Goal: Task Accomplishment & Management: Use online tool/utility

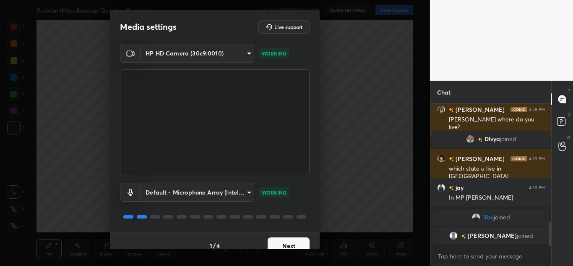
scroll to position [703, 0]
click at [270, 243] on button "Next" at bounding box center [289, 245] width 42 height 17
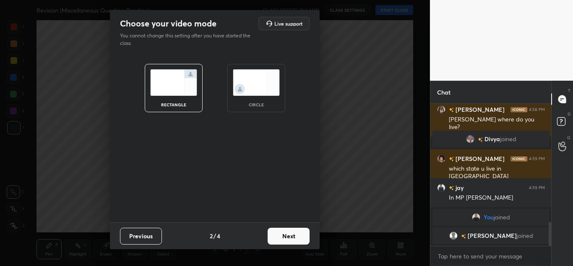
drag, startPoint x: 284, startPoint y: 225, endPoint x: 282, endPoint y: 240, distance: 14.9
click at [282, 240] on div "Previous 2 / 4 Next" at bounding box center [215, 235] width 210 height 27
click at [282, 240] on button "Next" at bounding box center [289, 235] width 42 height 17
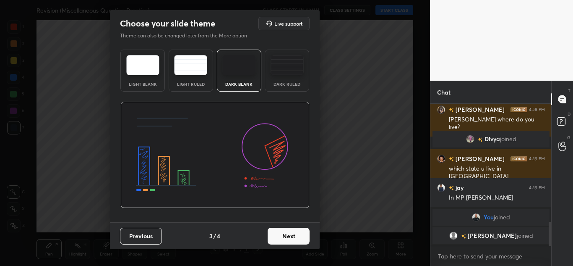
click at [282, 238] on button "Next" at bounding box center [289, 235] width 42 height 17
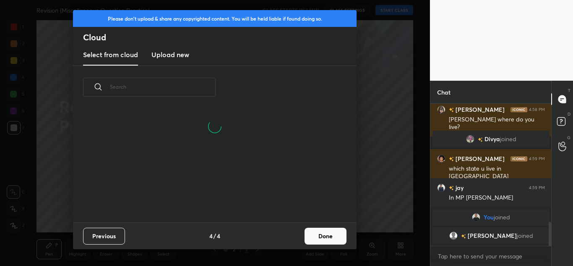
scroll to position [113, 269]
drag, startPoint x: 302, startPoint y: 241, endPoint x: 321, endPoint y: 233, distance: 20.3
click at [321, 233] on div "Previous 4 / 4 Done" at bounding box center [215, 235] width 284 height 27
click at [321, 233] on button "Done" at bounding box center [326, 235] width 42 height 17
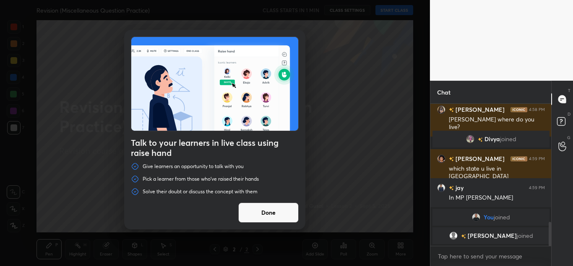
click at [284, 207] on button "Done" at bounding box center [268, 212] width 60 height 20
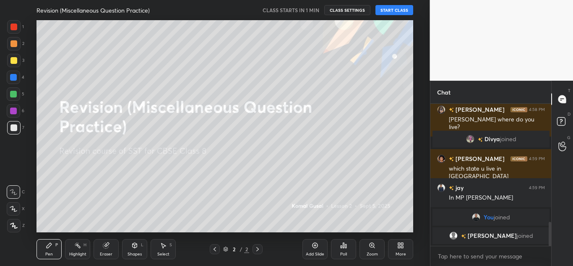
click at [401, 8] on button "START CLASS" at bounding box center [395, 10] width 38 height 10
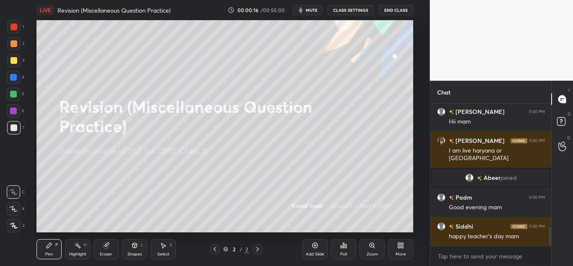
scroll to position [915, 0]
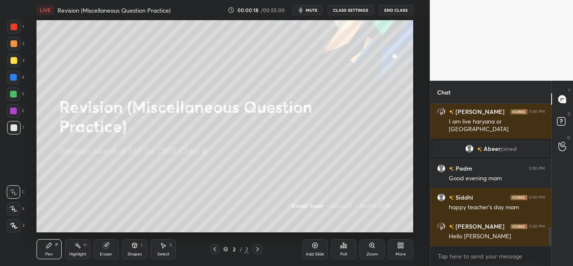
click at [312, 247] on icon at bounding box center [315, 245] width 7 height 7
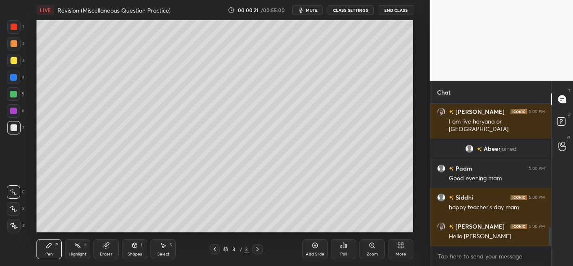
click at [16, 217] on div "Z" at bounding box center [16, 223] width 18 height 17
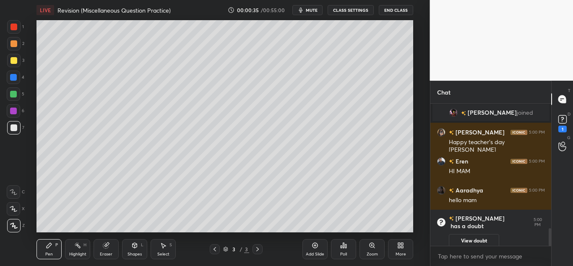
scroll to position [999, 0]
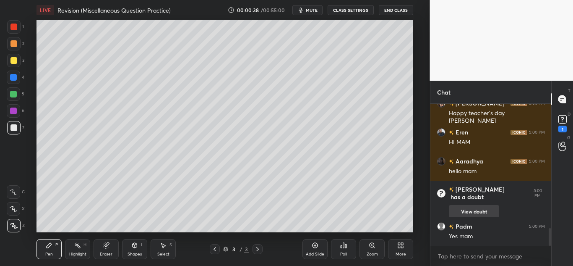
click at [462, 205] on button "View doubt" at bounding box center [474, 211] width 50 height 13
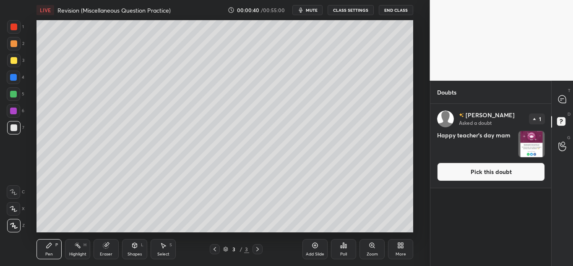
click at [531, 146] on img "grid" at bounding box center [532, 144] width 26 height 26
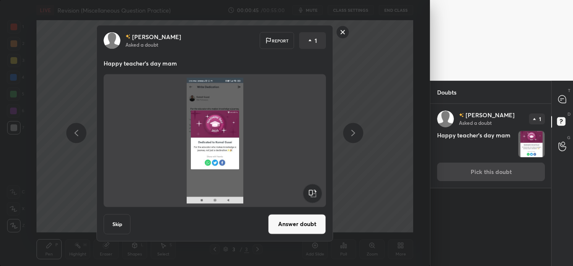
click at [343, 30] on rect at bounding box center [343, 32] width 13 height 13
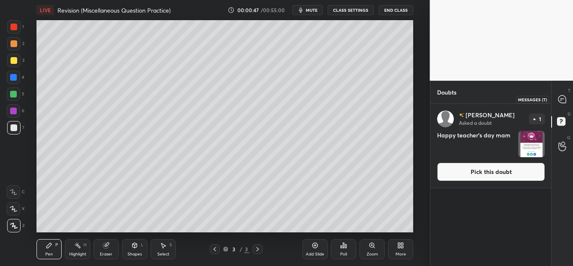
click at [564, 97] on icon at bounding box center [562, 99] width 8 height 8
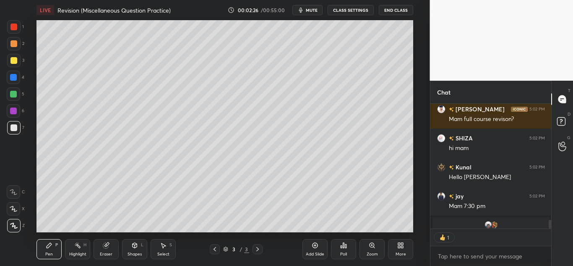
scroll to position [1881, 0]
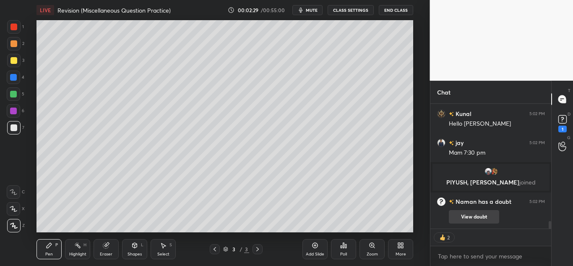
click at [463, 210] on button "View doubt" at bounding box center [474, 216] width 50 height 13
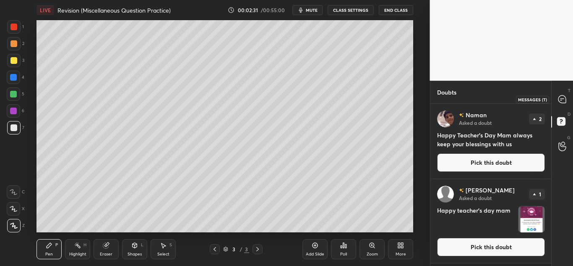
click at [560, 100] on icon at bounding box center [562, 99] width 8 height 8
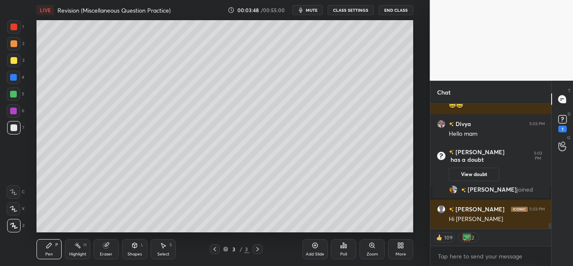
scroll to position [2583, 0]
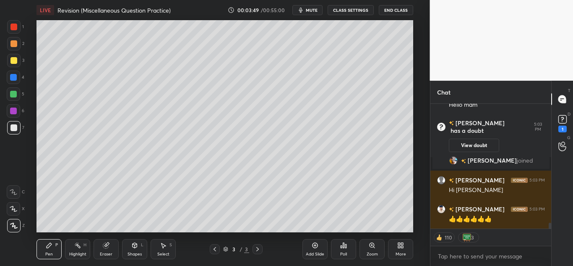
click at [316, 249] on div "Add Slide" at bounding box center [315, 249] width 25 height 20
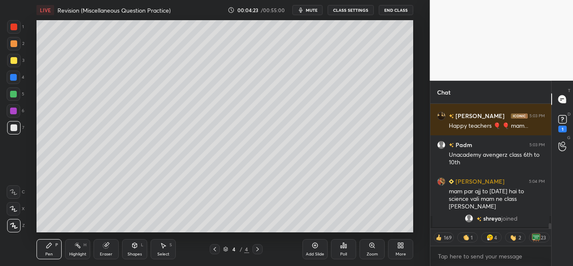
scroll to position [2695, 0]
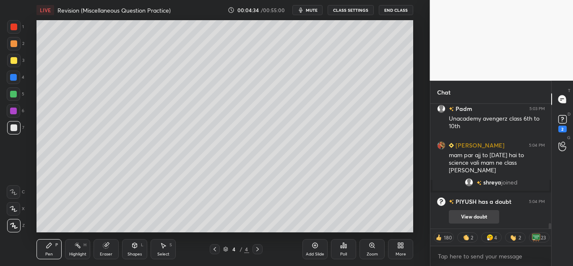
click at [462, 222] on button "View doubt" at bounding box center [474, 216] width 50 height 13
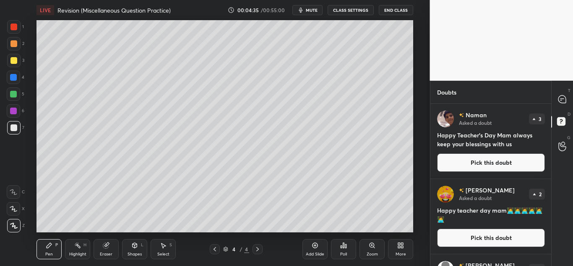
scroll to position [148, 0]
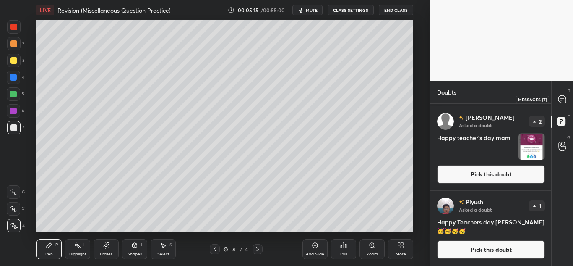
click at [561, 97] on icon at bounding box center [562, 99] width 8 height 8
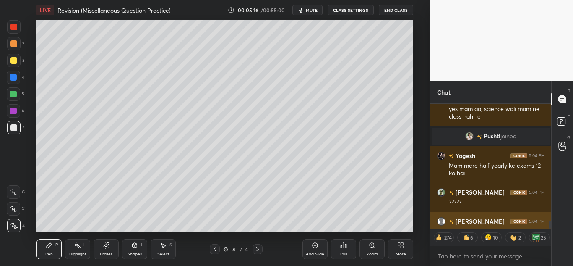
scroll to position [122, 118]
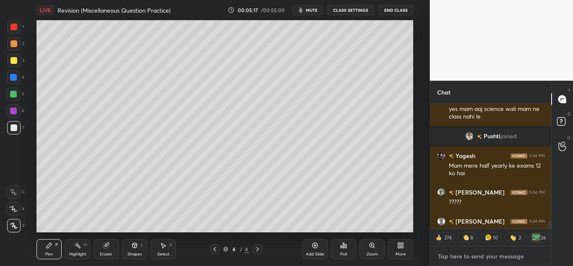
click at [455, 258] on textarea at bounding box center [491, 255] width 108 height 13
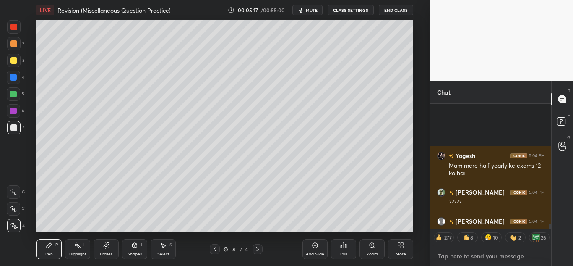
scroll to position [3034, 0]
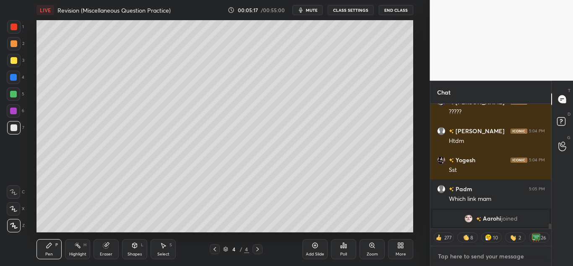
type textarea "x"
paste textarea "[URL][DOMAIN_NAME]"
type textarea "[URL][DOMAIN_NAME]"
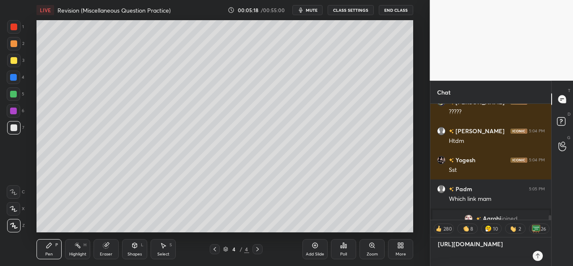
scroll to position [113, 118]
type textarea "x"
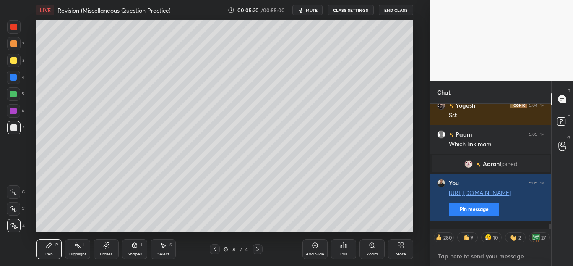
scroll to position [2963, 0]
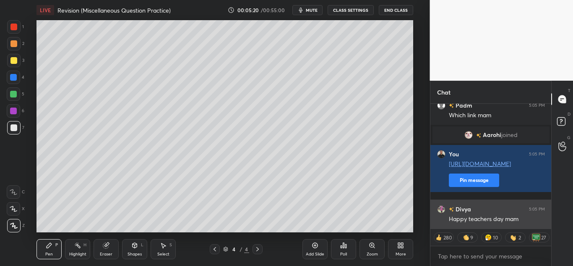
click at [469, 216] on div "Happy teachers day mam" at bounding box center [497, 219] width 96 height 8
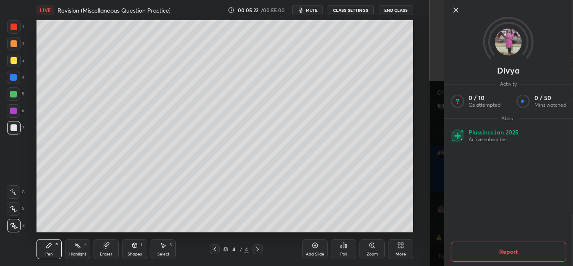
scroll to position [2992, 0]
click at [456, 7] on icon at bounding box center [456, 10] width 10 height 10
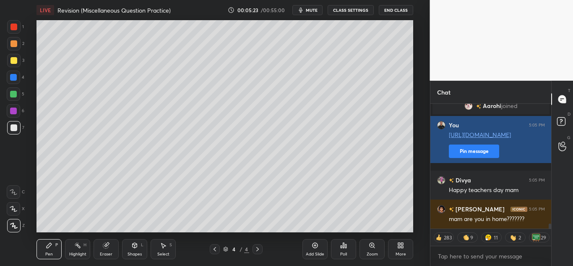
click at [467, 158] on button "Pin message" at bounding box center [474, 150] width 50 height 13
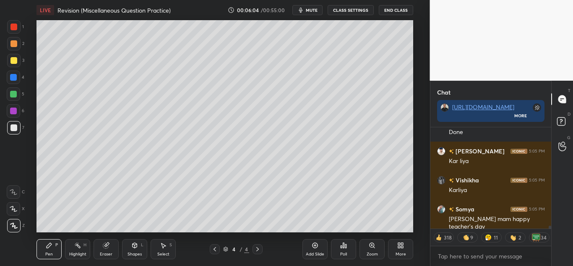
scroll to position [3364, 0]
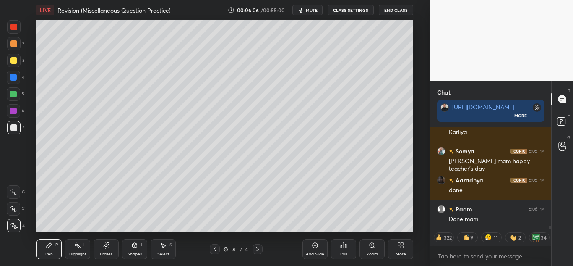
click at [322, 248] on div "Add Slide" at bounding box center [315, 249] width 25 height 20
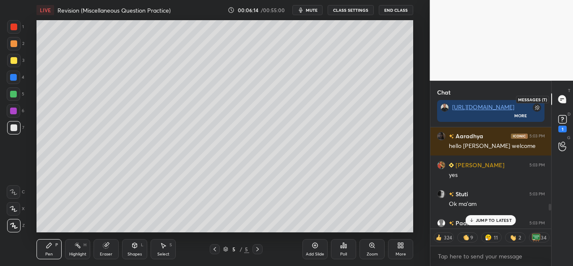
drag, startPoint x: 473, startPoint y: 181, endPoint x: 557, endPoint y: 106, distance: 112.3
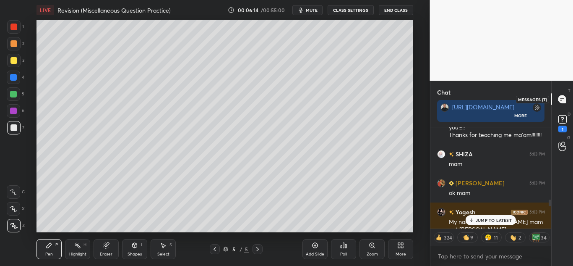
click at [557, 106] on div at bounding box center [562, 98] width 17 height 15
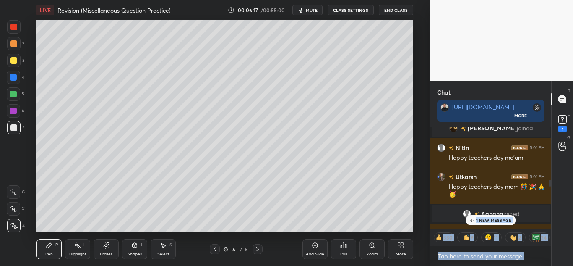
click at [470, 220] on icon at bounding box center [471, 219] width 5 height 5
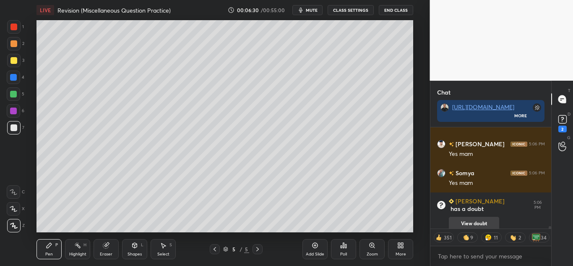
click at [472, 217] on button "View doubt" at bounding box center [474, 223] width 50 height 13
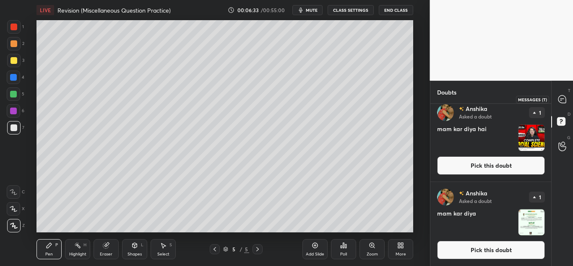
click at [559, 94] on div at bounding box center [562, 98] width 17 height 15
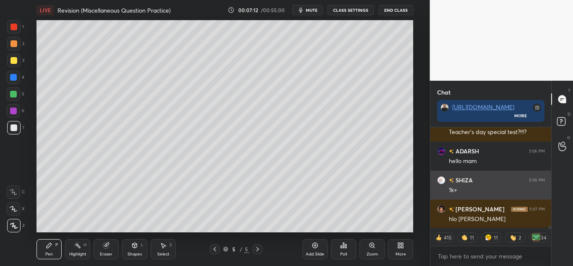
scroll to position [99, 118]
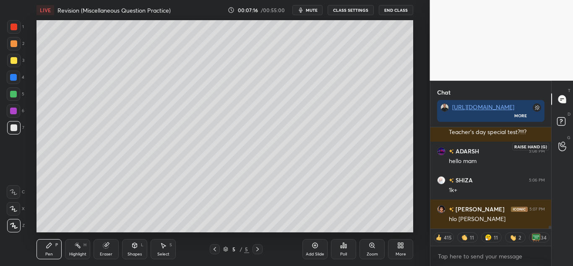
click at [564, 147] on icon at bounding box center [562, 146] width 8 height 10
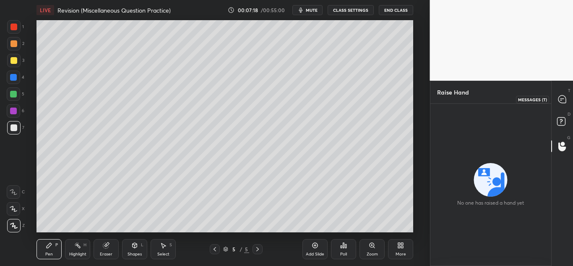
click at [562, 100] on icon at bounding box center [562, 99] width 8 height 8
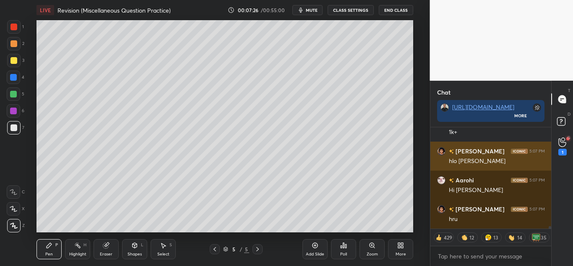
scroll to position [3830, 0]
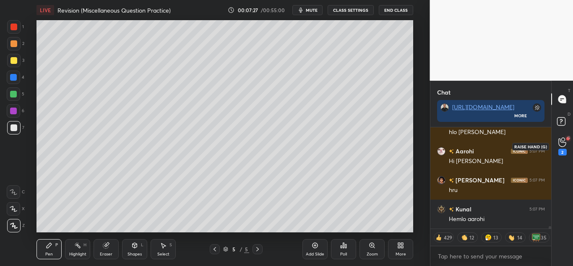
click at [555, 151] on div "2" at bounding box center [562, 145] width 17 height 15
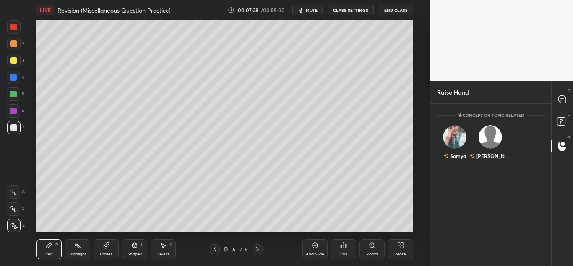
scroll to position [3, 3]
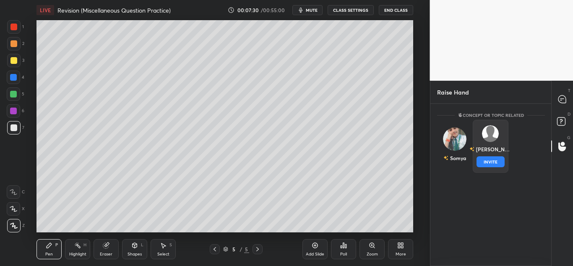
click at [498, 136] on img "grid" at bounding box center [490, 133] width 17 height 17
click at [483, 159] on button "INVITE" at bounding box center [490, 161] width 28 height 11
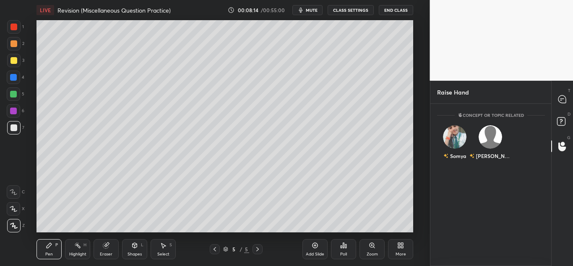
scroll to position [159, 118]
drag, startPoint x: 530, startPoint y: 122, endPoint x: 562, endPoint y: 103, distance: 36.8
click at [562, 103] on div "Raise Hand 469 14 14 14 35 Enable hand raising Enable raise hand to speak to le…" at bounding box center [501, 173] width 143 height 185
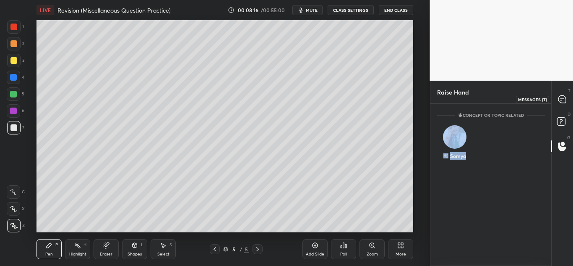
click at [562, 103] on icon at bounding box center [562, 99] width 9 height 9
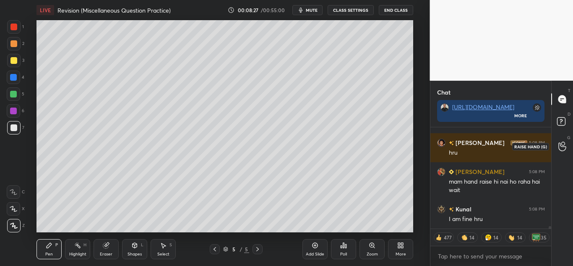
scroll to position [3784, 0]
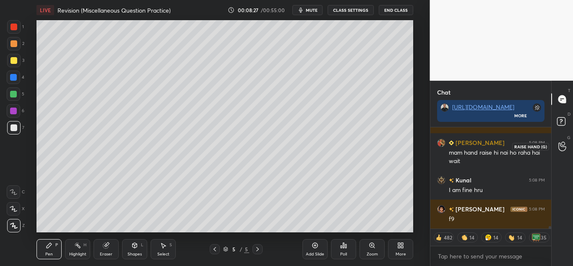
click at [563, 146] on icon at bounding box center [562, 146] width 8 height 8
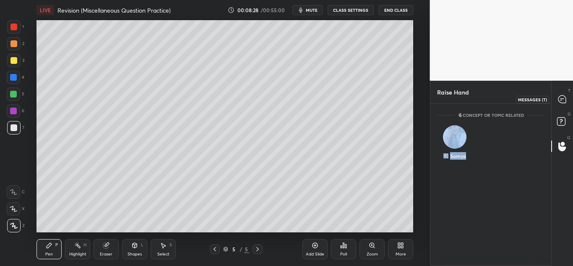
click at [559, 100] on icon at bounding box center [562, 99] width 8 height 8
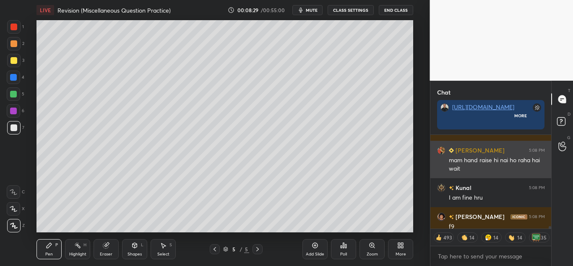
scroll to position [99, 118]
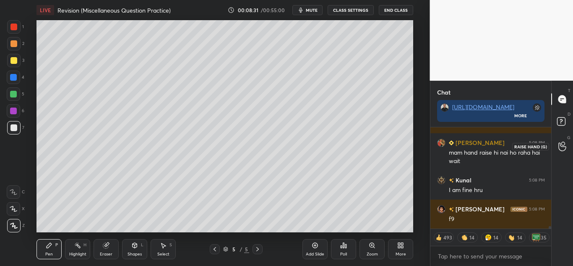
click at [560, 148] on icon at bounding box center [562, 146] width 8 height 10
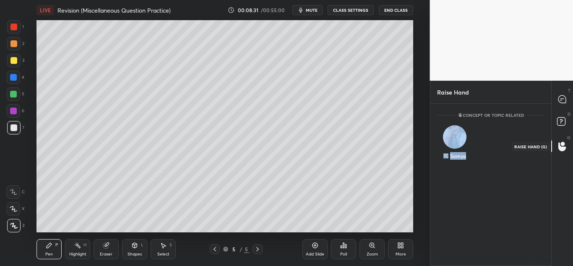
scroll to position [159, 118]
click at [564, 100] on icon at bounding box center [562, 99] width 8 height 8
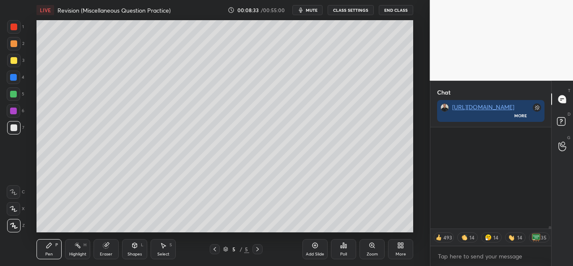
scroll to position [99, 118]
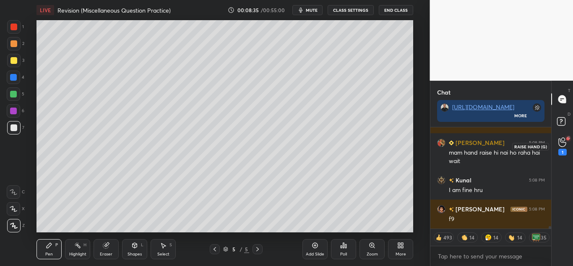
click at [558, 149] on div "1" at bounding box center [562, 152] width 8 height 7
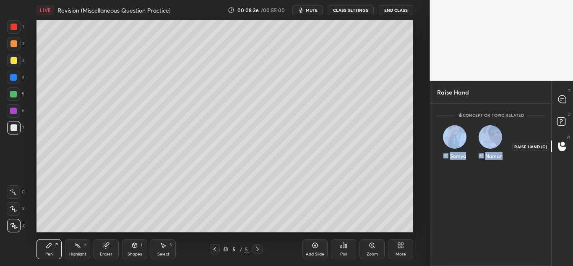
scroll to position [159, 118]
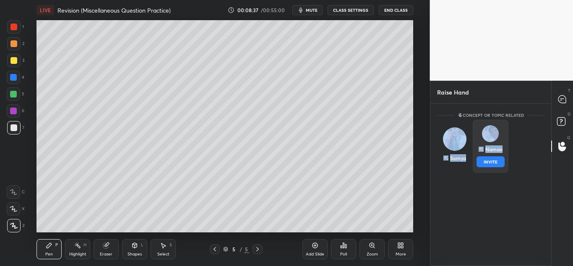
click at [485, 133] on img "grid" at bounding box center [490, 133] width 17 height 17
click at [482, 156] on button "INVITE" at bounding box center [490, 161] width 28 height 11
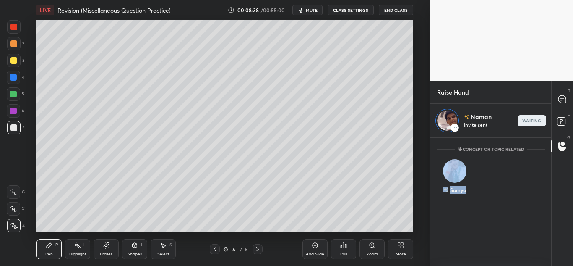
scroll to position [125, 118]
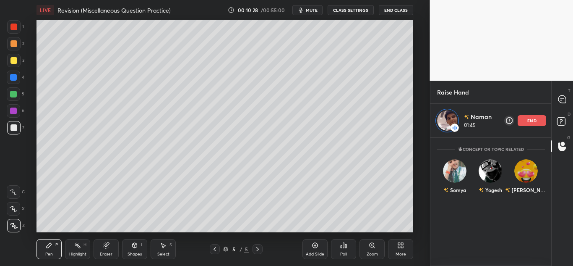
click at [527, 119] on div "end" at bounding box center [532, 120] width 29 height 11
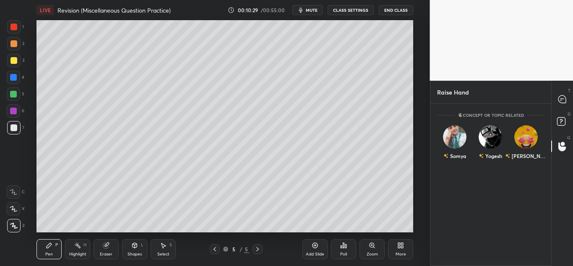
scroll to position [159, 118]
click at [560, 97] on icon at bounding box center [562, 99] width 8 height 8
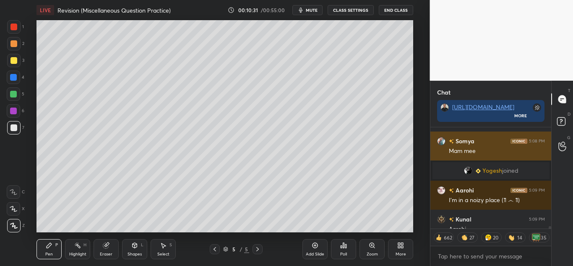
scroll to position [4094, 0]
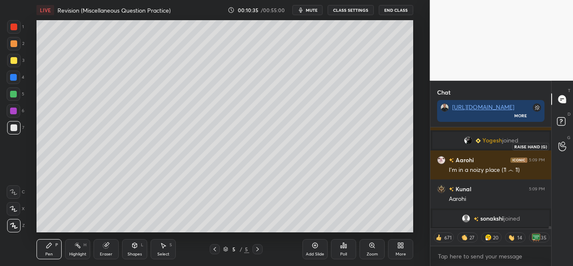
click at [563, 147] on icon at bounding box center [562, 146] width 8 height 10
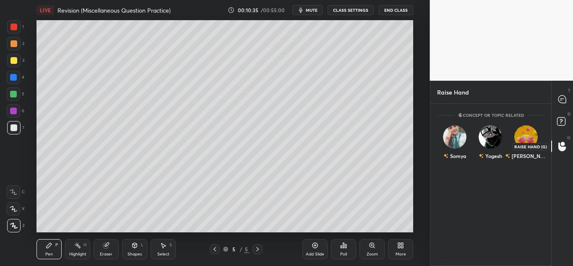
scroll to position [159, 118]
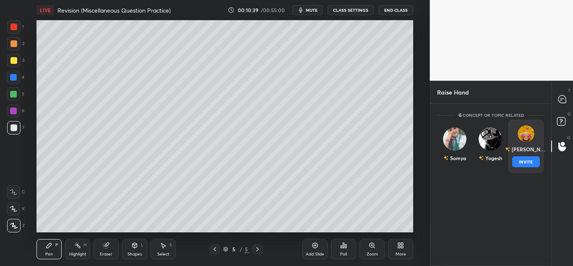
click at [512, 130] on div "[PERSON_NAME] INVITE" at bounding box center [526, 146] width 36 height 53
click at [514, 161] on button "INVITE" at bounding box center [526, 161] width 28 height 11
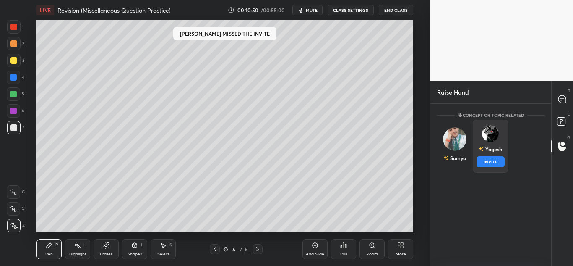
click at [503, 136] on div "Yogesh INVITE" at bounding box center [490, 146] width 36 height 53
click at [481, 159] on button "INVITE" at bounding box center [490, 161] width 28 height 11
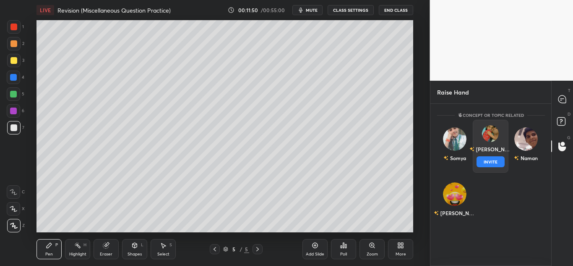
click at [481, 160] on button "INVITE" at bounding box center [490, 161] width 28 height 11
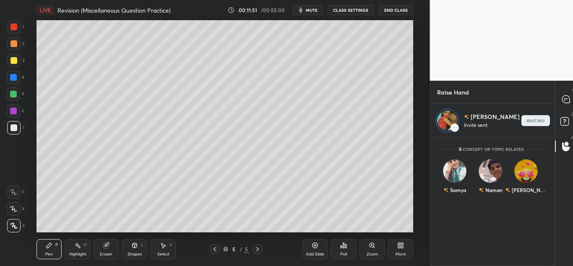
scroll to position [125, 118]
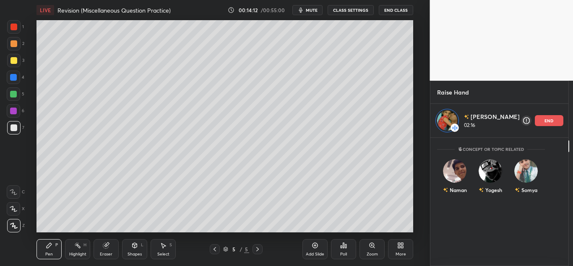
click at [545, 118] on p "end" at bounding box center [549, 120] width 9 height 4
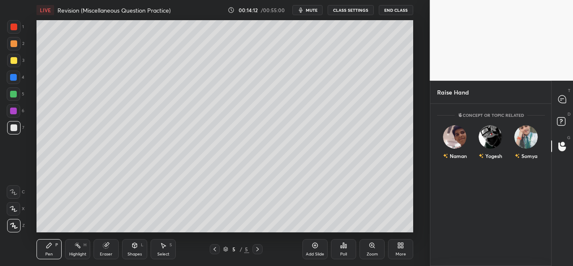
scroll to position [159, 118]
click at [566, 95] on icon at bounding box center [562, 99] width 9 height 9
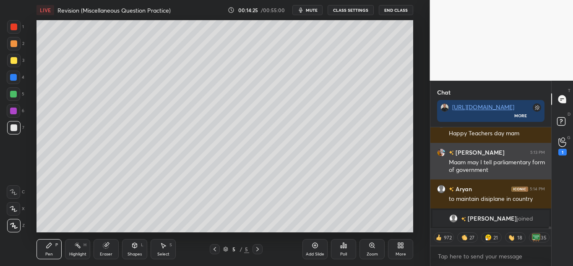
scroll to position [4468, 0]
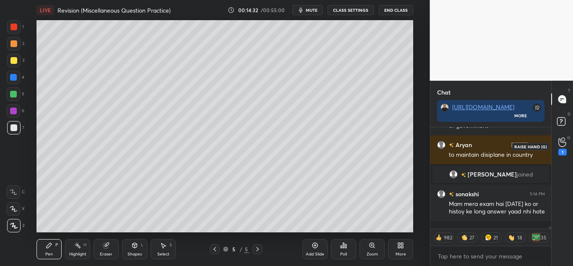
click at [563, 142] on icon at bounding box center [562, 142] width 8 height 8
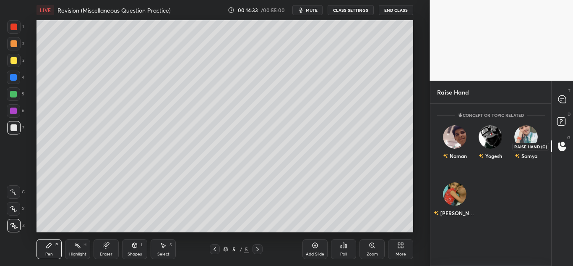
scroll to position [159, 118]
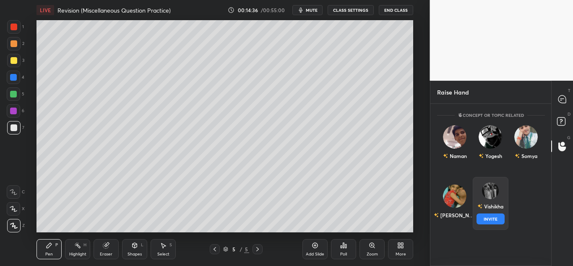
click at [491, 198] on img "grid" at bounding box center [490, 190] width 17 height 17
click at [489, 214] on button "INVITE" at bounding box center [490, 218] width 28 height 11
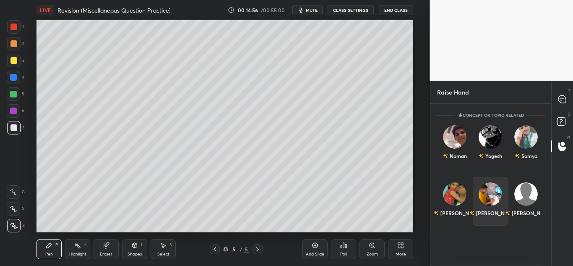
click at [493, 195] on img "grid" at bounding box center [490, 193] width 23 height 23
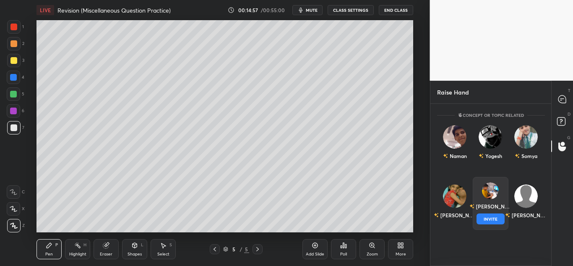
click at [489, 216] on button "INVITE" at bounding box center [490, 218] width 28 height 11
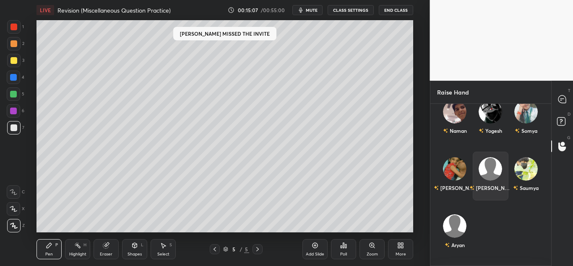
scroll to position [25, 0]
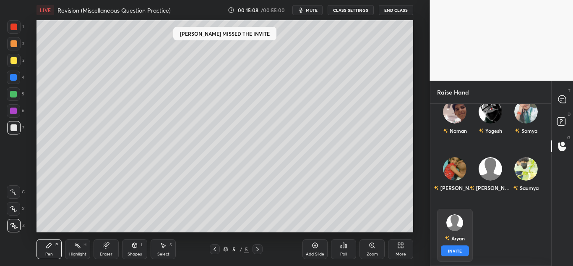
click at [466, 221] on div "[DEMOGRAPHIC_DATA] INVITE" at bounding box center [455, 235] width 36 height 53
click at [458, 246] on button "INVITE" at bounding box center [455, 250] width 28 height 11
click at [455, 223] on img "grid" at bounding box center [454, 222] width 17 height 17
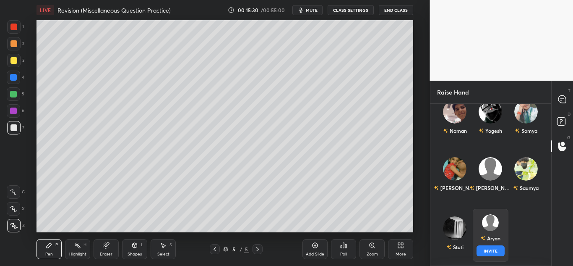
click at [498, 232] on div "[DEMOGRAPHIC_DATA] INVITE" at bounding box center [490, 235] width 36 height 53
click at [493, 247] on button "INVITE" at bounding box center [490, 250] width 28 height 11
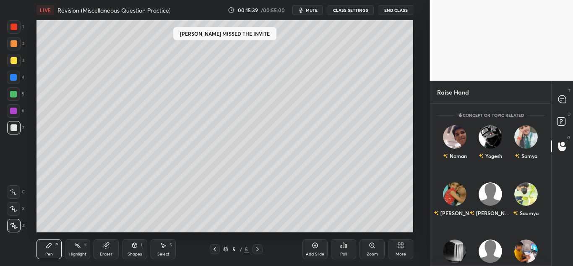
scroll to position [159, 118]
click at [563, 97] on icon at bounding box center [562, 99] width 8 height 8
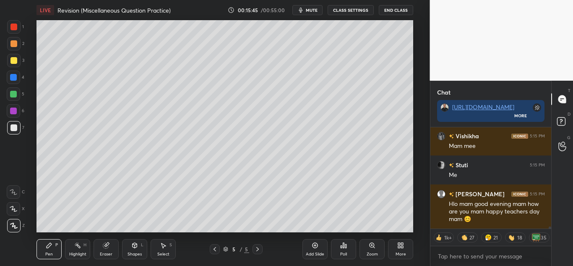
scroll to position [4745, 0]
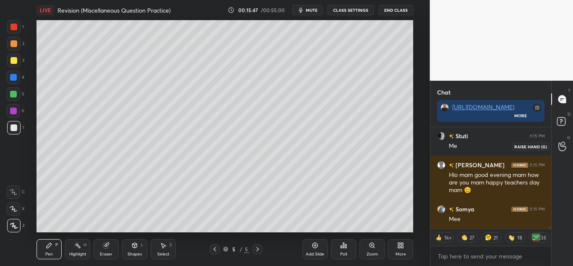
click at [562, 149] on icon at bounding box center [562, 146] width 8 height 10
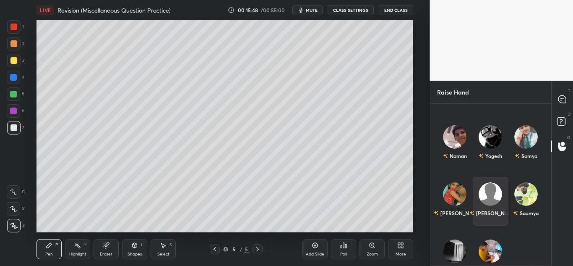
scroll to position [91, 0]
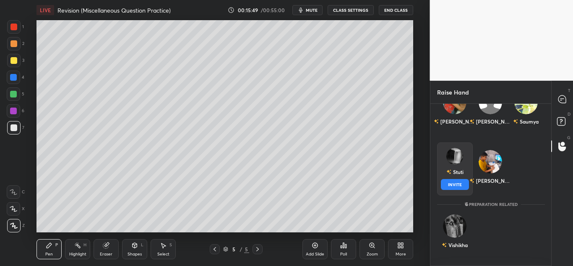
click at [459, 177] on div "Stuti" at bounding box center [454, 171] width 17 height 14
click at [457, 182] on button "INVITE" at bounding box center [455, 184] width 28 height 11
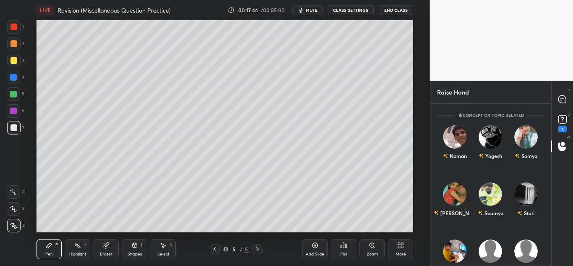
scroll to position [159, 118]
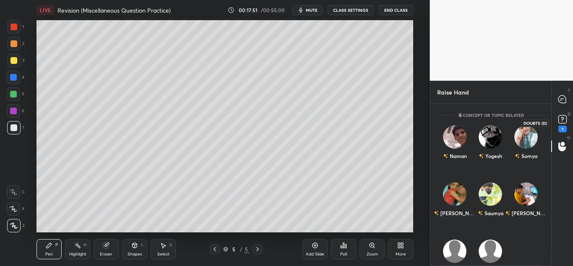
click at [564, 116] on rect at bounding box center [562, 119] width 8 height 8
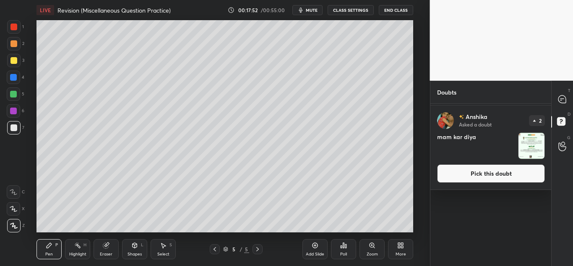
scroll to position [0, 0]
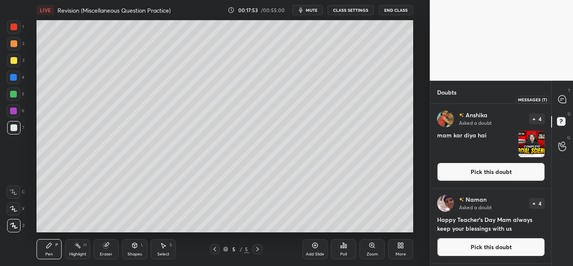
click at [562, 99] on icon at bounding box center [562, 99] width 3 height 0
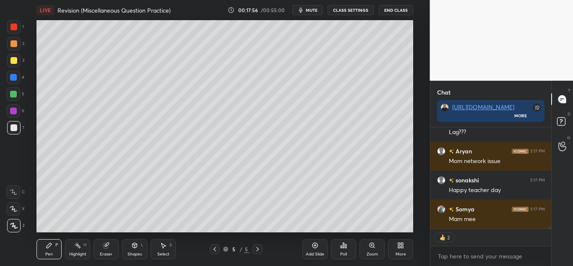
scroll to position [5138, 0]
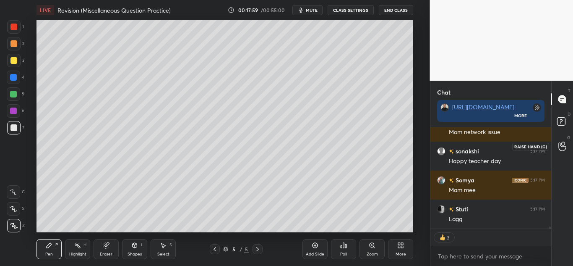
click at [567, 143] on div at bounding box center [562, 145] width 17 height 15
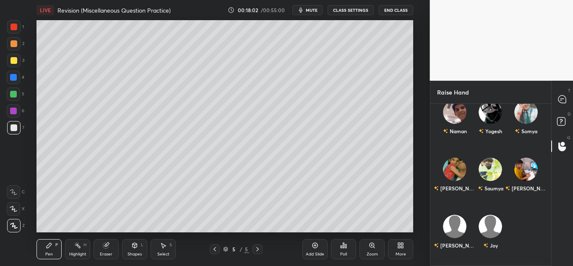
scroll to position [24, 0]
drag, startPoint x: 558, startPoint y: 117, endPoint x: 563, endPoint y: 97, distance: 20.4
click at [563, 97] on div "T Messages (T) D Doubts (D) G Raise Hand (G)" at bounding box center [562, 173] width 22 height 185
click at [563, 97] on icon at bounding box center [562, 99] width 8 height 8
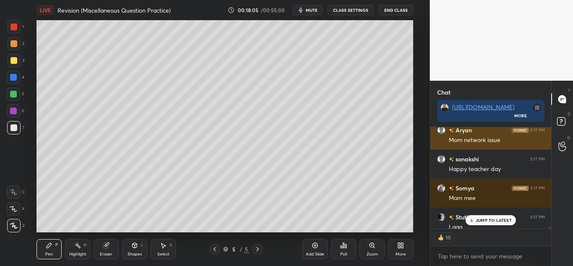
scroll to position [5147, 0]
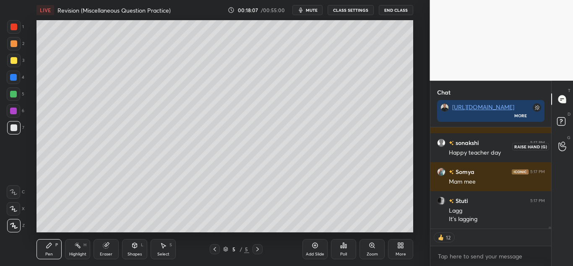
click at [556, 145] on div at bounding box center [562, 145] width 17 height 15
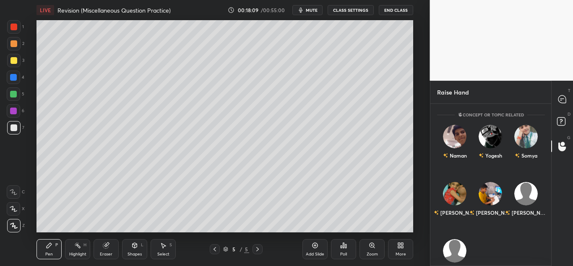
scroll to position [0, 0]
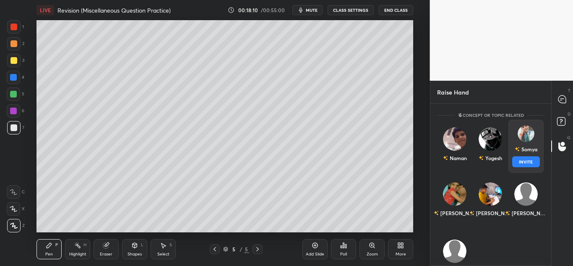
click at [528, 135] on img "grid" at bounding box center [525, 133] width 17 height 17
click at [519, 165] on button "INVITE" at bounding box center [526, 161] width 28 height 11
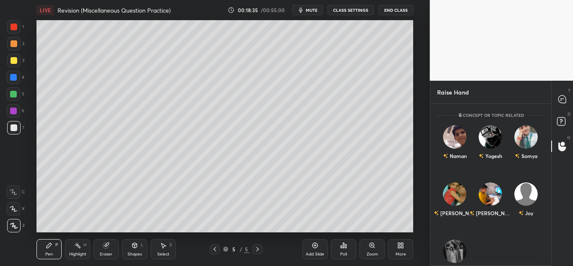
scroll to position [159, 118]
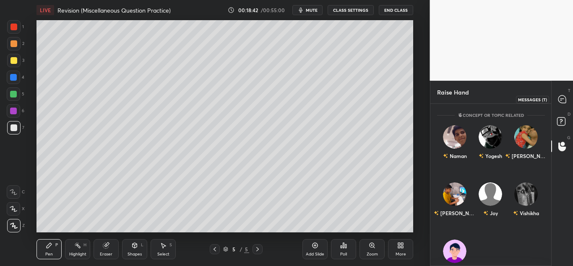
click at [556, 101] on div at bounding box center [562, 98] width 17 height 15
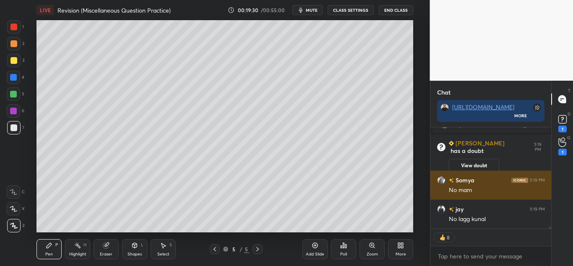
scroll to position [4960, 0]
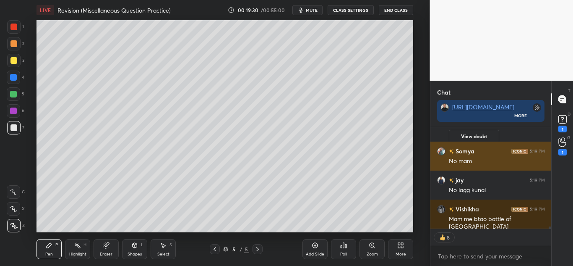
click at [474, 164] on div "No mam" at bounding box center [497, 161] width 96 height 8
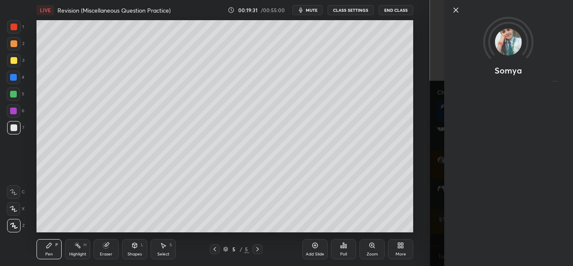
scroll to position [3, 3]
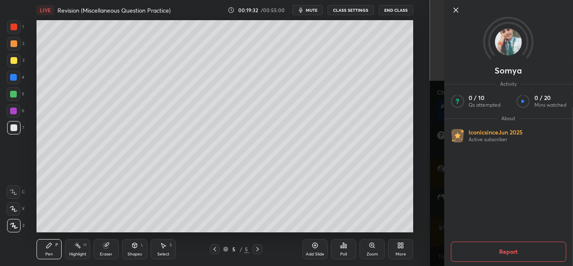
click at [456, 4] on div at bounding box center [508, 24] width 129 height 48
click at [456, 6] on icon at bounding box center [456, 10] width 10 height 10
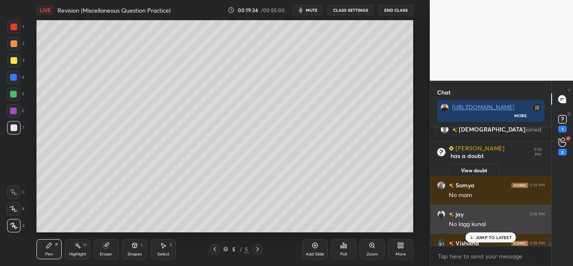
scroll to position [4919, 0]
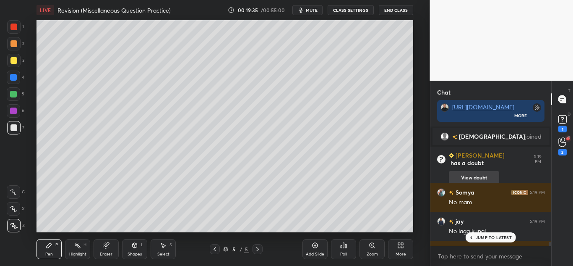
click at [462, 171] on button "View doubt" at bounding box center [474, 177] width 50 height 13
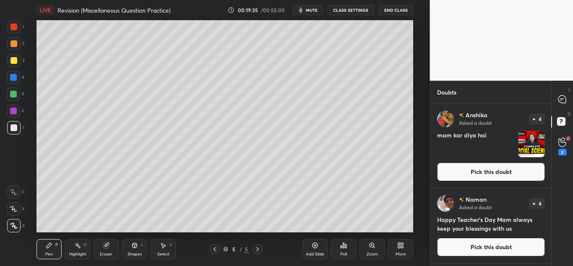
scroll to position [159, 118]
click at [556, 141] on div "2" at bounding box center [562, 145] width 17 height 15
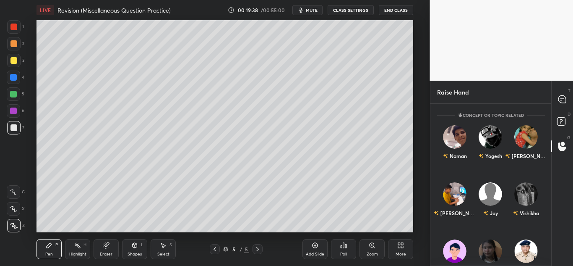
scroll to position [25, 0]
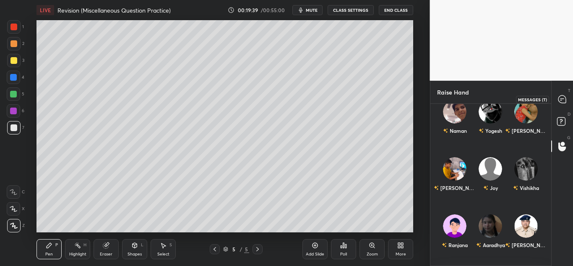
click at [558, 101] on div at bounding box center [562, 98] width 17 height 15
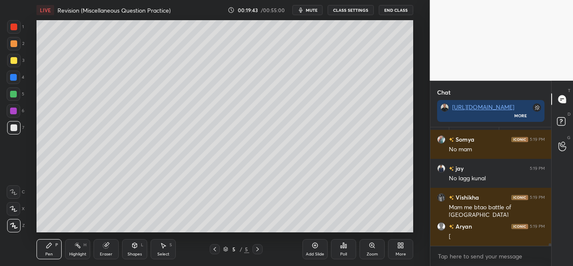
scroll to position [5162, 0]
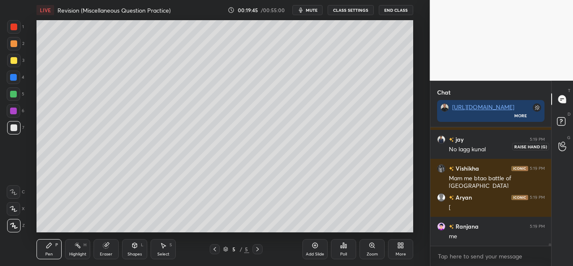
click at [561, 146] on icon at bounding box center [562, 146] width 8 height 10
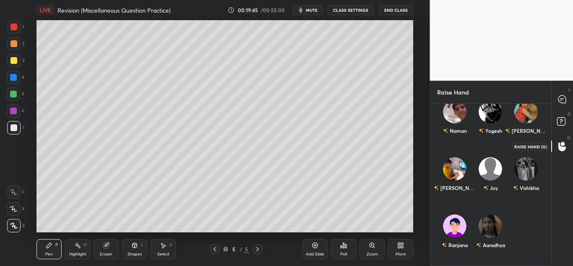
scroll to position [159, 118]
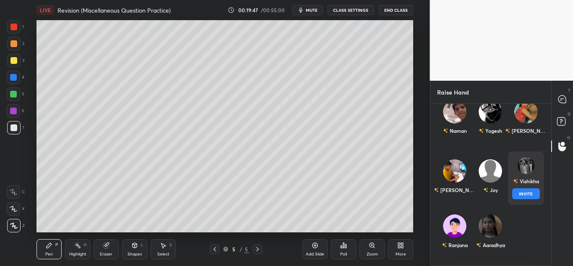
drag, startPoint x: 516, startPoint y: 170, endPoint x: 519, endPoint y: 187, distance: 17.9
click at [519, 187] on div "[DEMOGRAPHIC_DATA] INVITE" at bounding box center [526, 177] width 36 height 53
click at [519, 187] on div "Vishikha" at bounding box center [526, 181] width 26 height 14
click at [519, 190] on button "INVITE" at bounding box center [526, 193] width 28 height 11
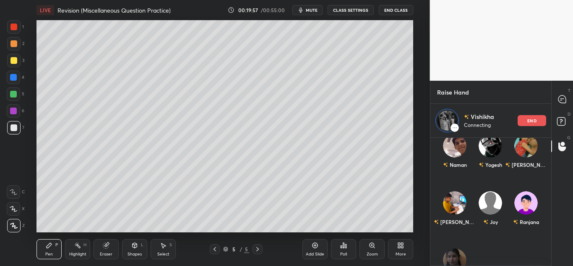
scroll to position [0, 0]
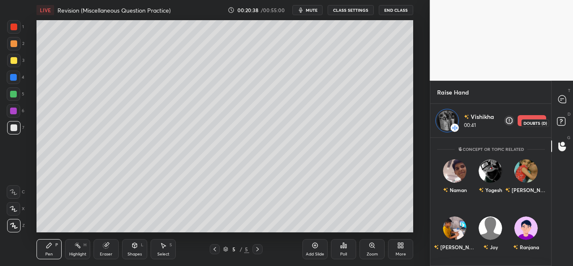
click at [531, 120] on div "Doubts (D)" at bounding box center [536, 123] width 28 height 8
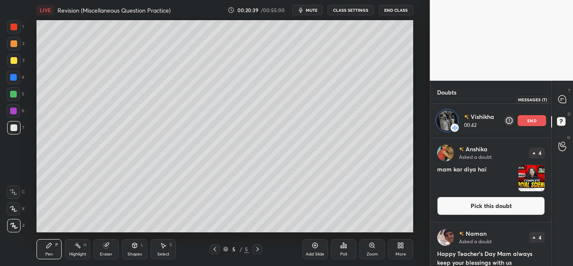
click at [558, 100] on icon at bounding box center [562, 99] width 8 height 8
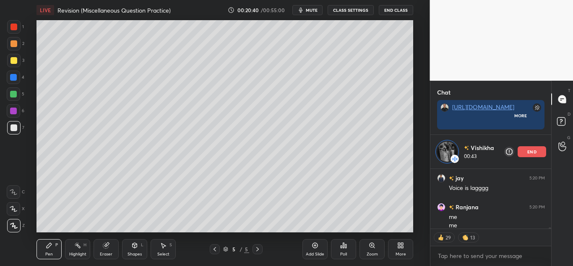
scroll to position [65, 118]
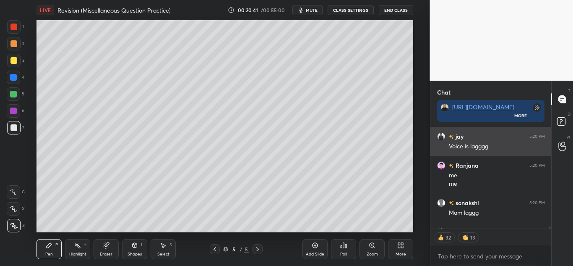
click at [521, 144] on div "Voice is lagggg" at bounding box center [497, 146] width 96 height 8
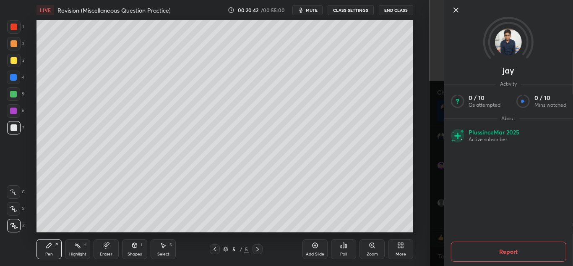
click at [453, 10] on icon at bounding box center [456, 10] width 10 height 10
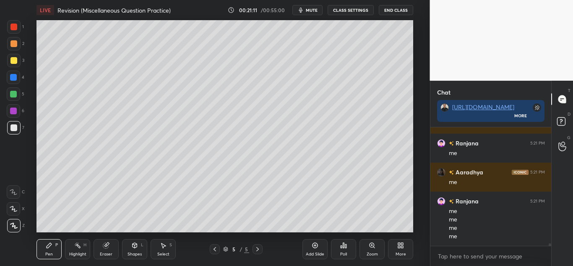
scroll to position [5778, 0]
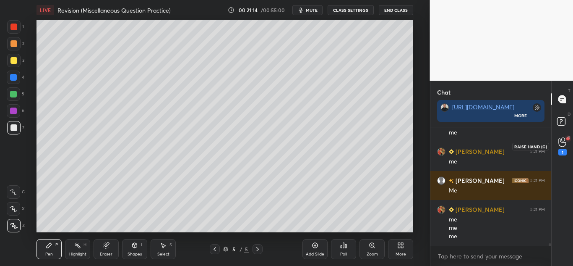
click at [562, 139] on icon at bounding box center [562, 142] width 8 height 10
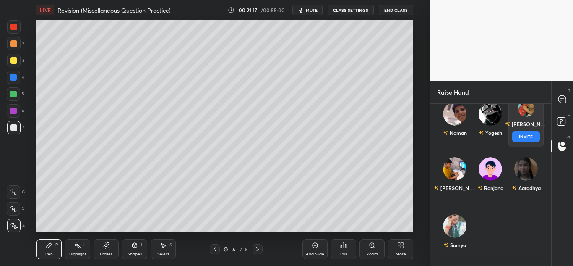
click at [529, 116] on div "[PERSON_NAME] INVITE" at bounding box center [526, 120] width 36 height 53
click at [518, 138] on button "INVITE" at bounding box center [526, 136] width 28 height 11
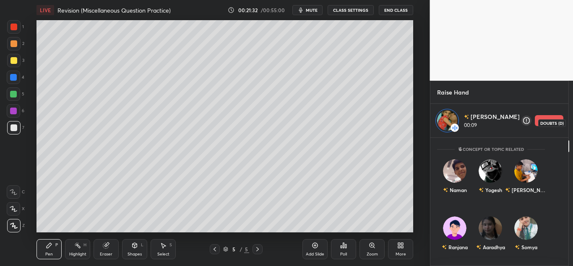
click at [573, 116] on icon at bounding box center [579, 119] width 13 height 13
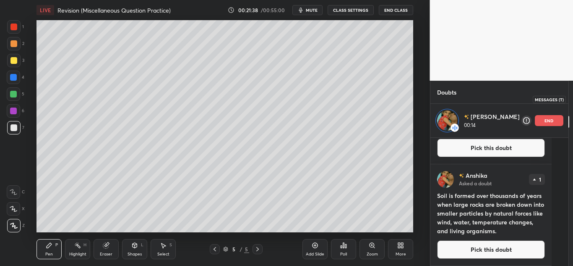
click at [573, 99] on icon at bounding box center [580, 99] width 8 height 8
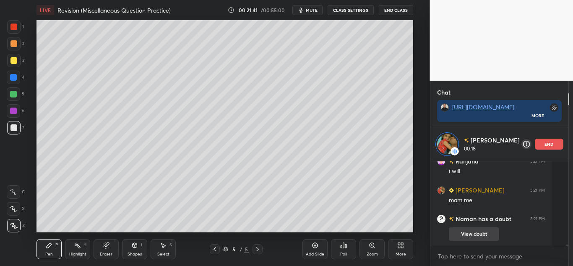
click at [458, 235] on button "View doubt" at bounding box center [474, 233] width 50 height 13
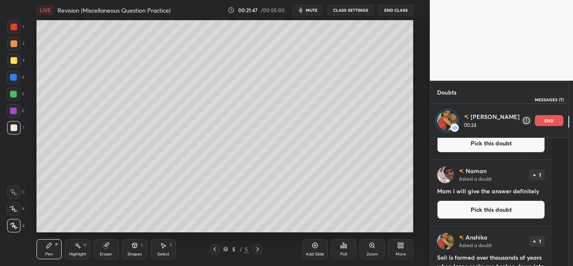
click at [573, 98] on icon at bounding box center [580, 99] width 8 height 8
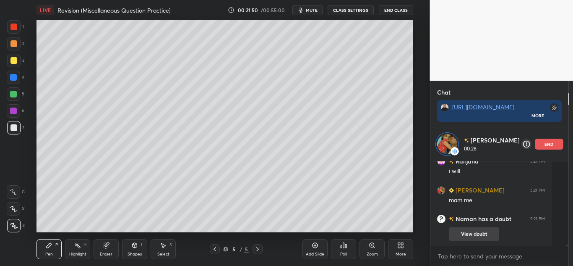
click at [460, 231] on button "View doubt" at bounding box center [474, 233] width 50 height 13
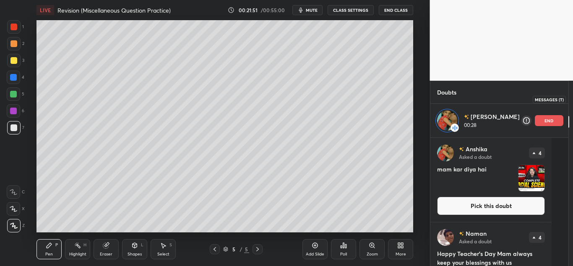
click at [573, 97] on icon at bounding box center [580, 99] width 8 height 8
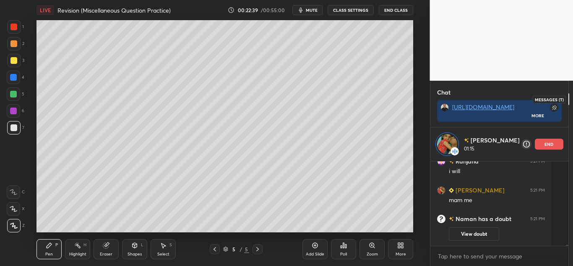
scroll to position [6010, 0]
click at [573, 100] on icon at bounding box center [578, 100] width 1 height 0
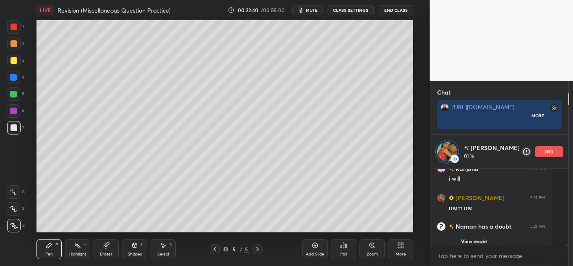
scroll to position [102, 118]
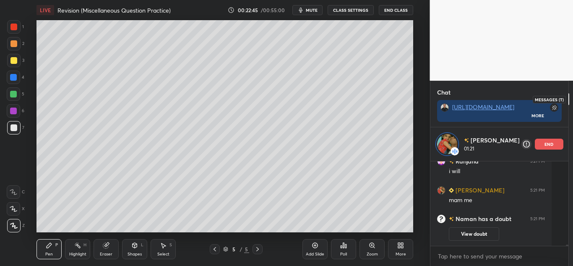
click at [571, 104] on div at bounding box center [579, 98] width 17 height 15
click at [573, 102] on icon at bounding box center [580, 99] width 8 height 8
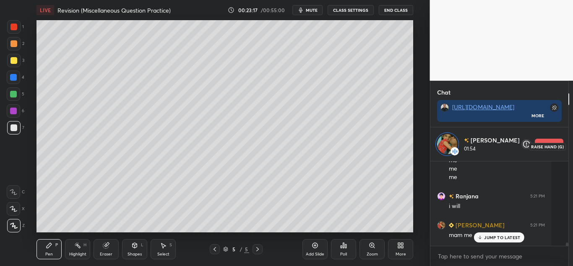
click at [573, 141] on icon at bounding box center [580, 142] width 8 height 10
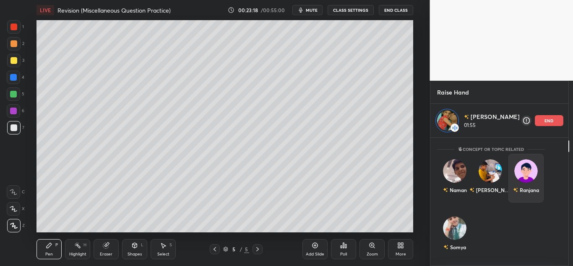
scroll to position [68, 0]
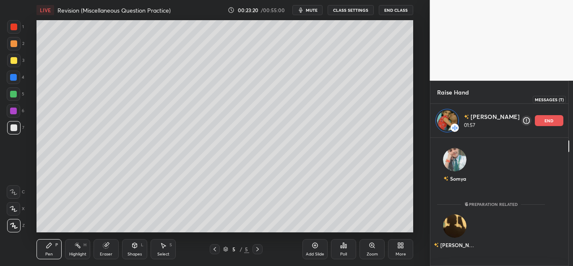
click at [573, 103] on icon at bounding box center [579, 99] width 9 height 9
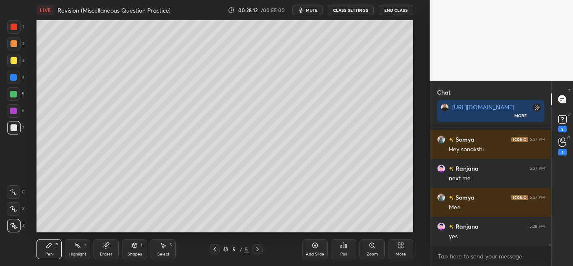
scroll to position [6021, 0]
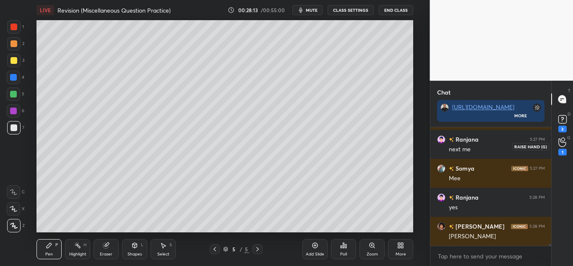
click at [561, 141] on icon at bounding box center [562, 142] width 8 height 8
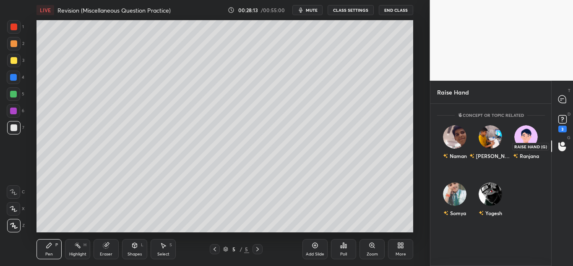
scroll to position [159, 118]
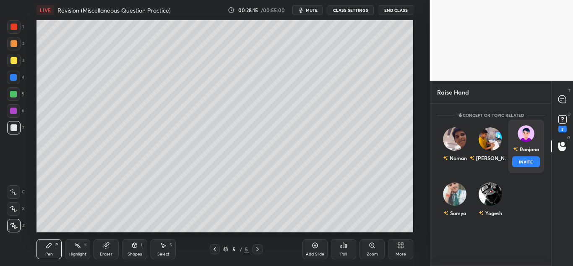
click at [520, 140] on div "[PERSON_NAME] INVITE" at bounding box center [526, 146] width 36 height 53
click at [516, 162] on button "INVITE" at bounding box center [526, 161] width 28 height 11
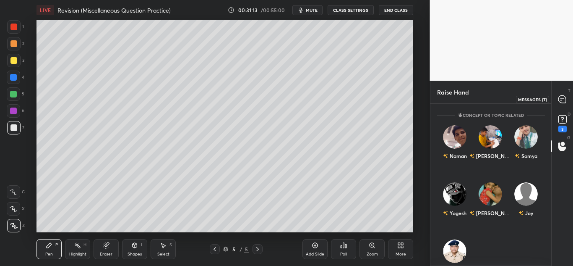
click at [561, 100] on icon at bounding box center [561, 100] width 1 height 0
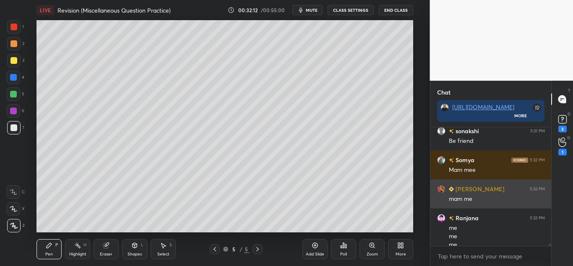
scroll to position [6173, 0]
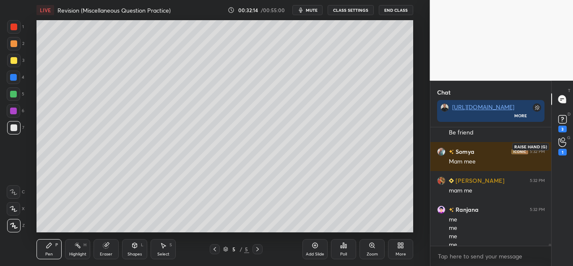
click at [559, 141] on icon at bounding box center [562, 142] width 8 height 10
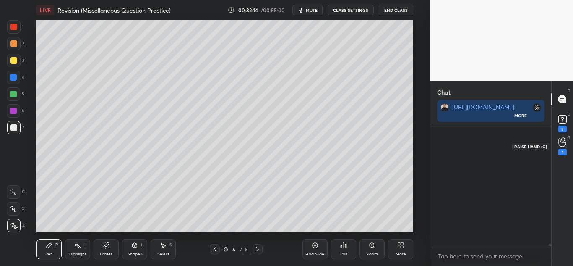
scroll to position [159, 118]
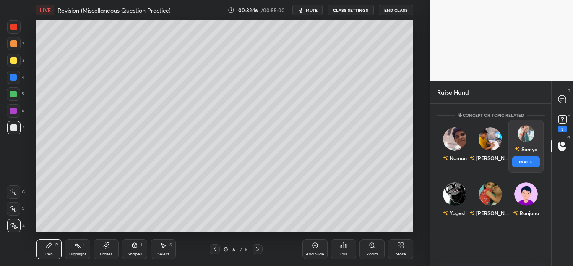
click at [528, 139] on img "grid" at bounding box center [525, 133] width 17 height 17
click at [520, 161] on button "INVITE" at bounding box center [526, 161] width 28 height 11
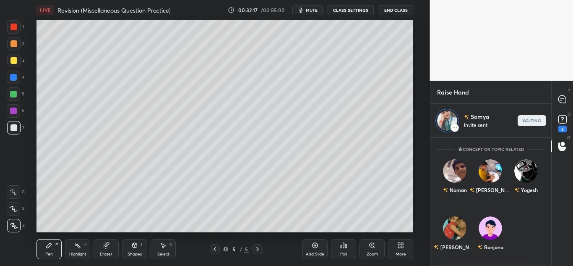
scroll to position [125, 118]
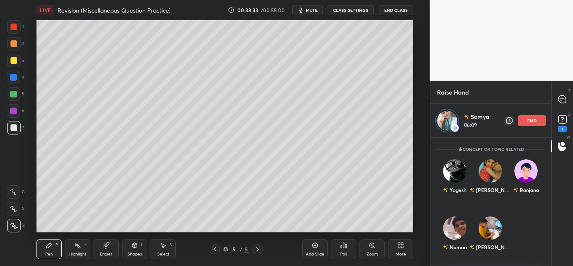
click at [535, 117] on div "end" at bounding box center [532, 120] width 29 height 11
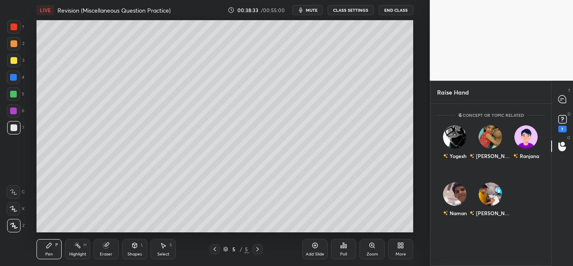
scroll to position [159, 118]
click at [560, 122] on rect at bounding box center [562, 119] width 8 height 8
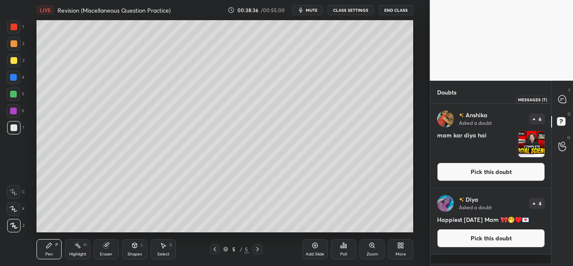
click at [564, 100] on icon at bounding box center [562, 99] width 8 height 8
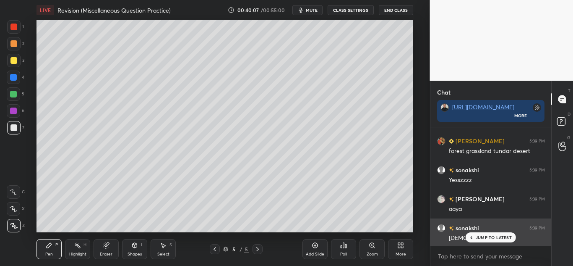
scroll to position [7197, 0]
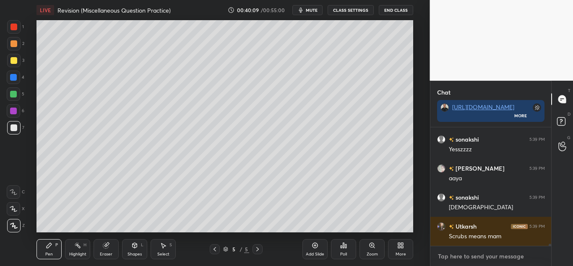
click at [467, 257] on textarea at bounding box center [491, 255] width 108 height 13
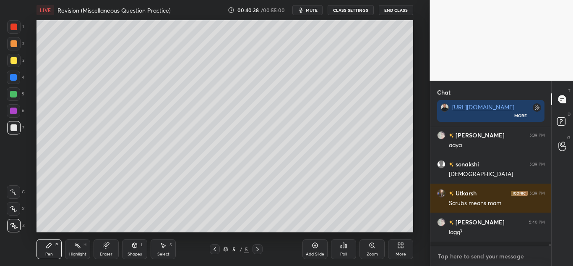
scroll to position [7226, 0]
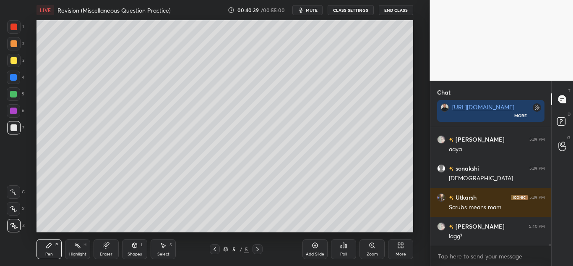
click at [211, 250] on div at bounding box center [215, 249] width 10 height 10
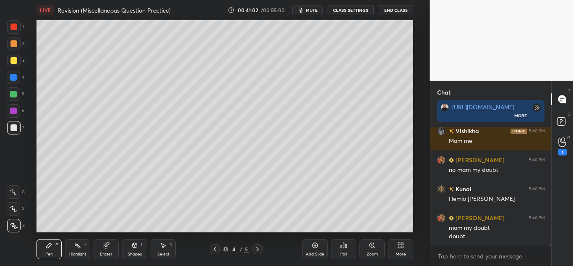
scroll to position [7386, 0]
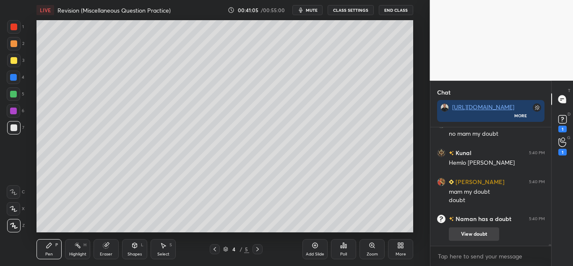
click at [478, 240] on button "View doubt" at bounding box center [474, 233] width 50 height 13
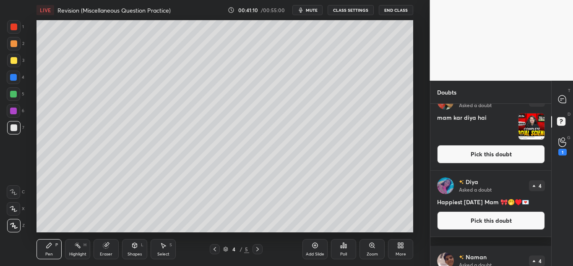
scroll to position [0, 0]
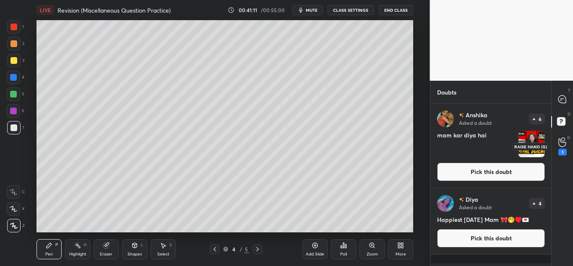
click at [560, 153] on div "1" at bounding box center [562, 152] width 8 height 7
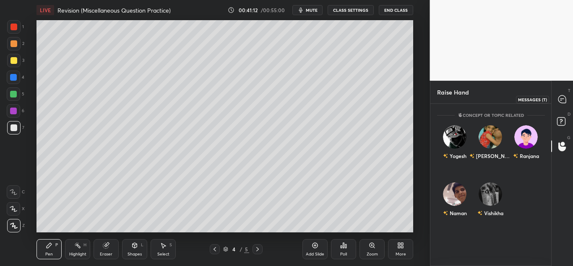
click at [564, 98] on icon at bounding box center [562, 99] width 8 height 8
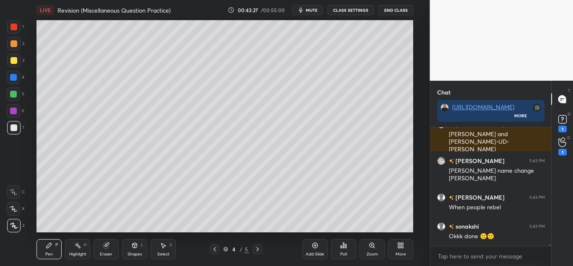
scroll to position [7868, 0]
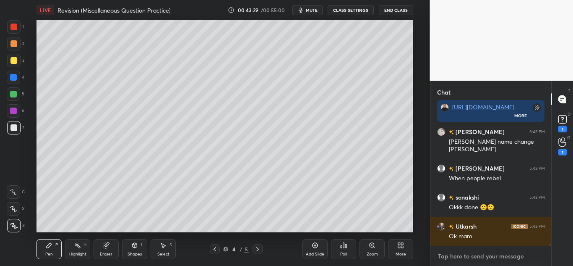
type textarea "x"
click at [451, 254] on textarea at bounding box center [491, 255] width 108 height 13
paste textarea "[URL][DOMAIN_NAME]"
type textarea "[URL][DOMAIN_NAME]"
type textarea "x"
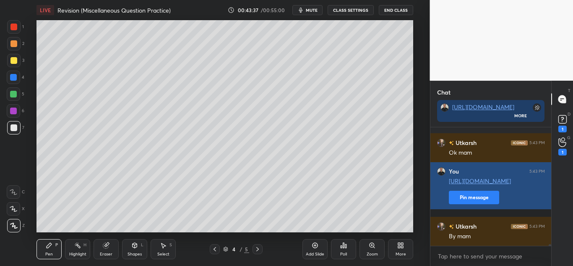
scroll to position [7981, 0]
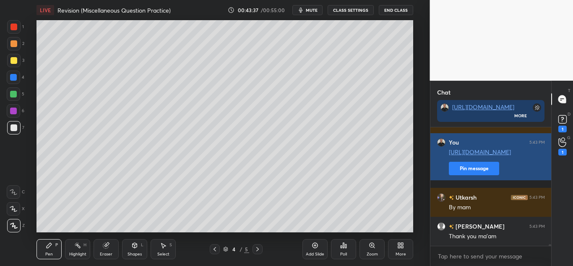
click at [480, 235] on div "Thank you ma'am" at bounding box center [497, 236] width 96 height 8
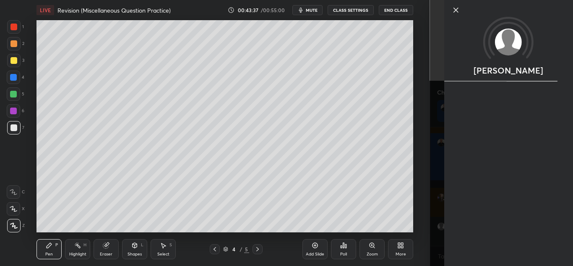
scroll to position [99, 118]
click at [458, 8] on icon at bounding box center [456, 10] width 4 height 4
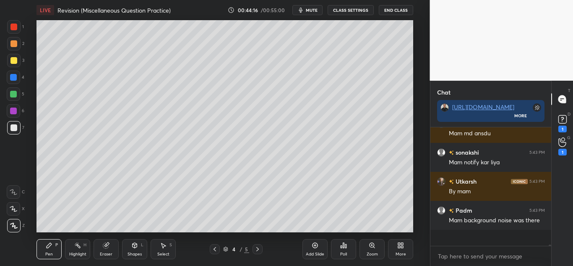
scroll to position [3, 3]
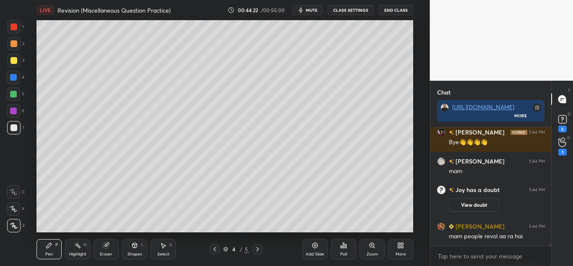
click at [393, 8] on button "End Class" at bounding box center [396, 10] width 34 height 10
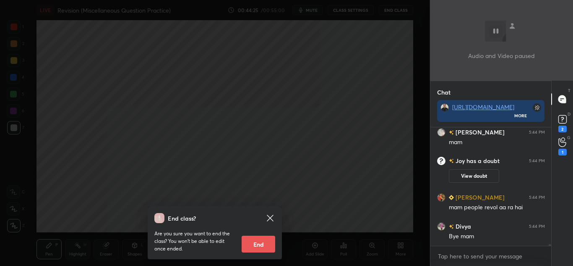
click at [271, 219] on icon at bounding box center [270, 217] width 6 height 6
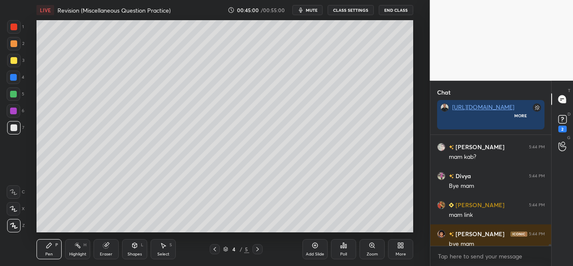
scroll to position [136, 118]
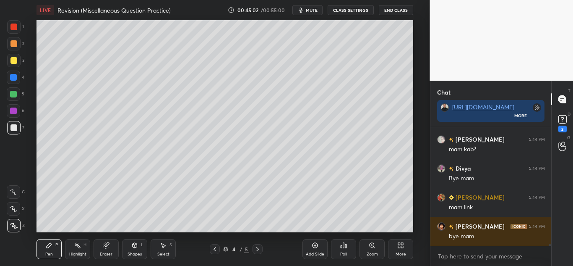
click at [399, 11] on button "End Class" at bounding box center [396, 10] width 34 height 10
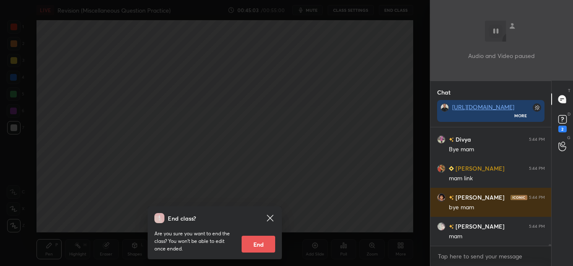
scroll to position [8449, 0]
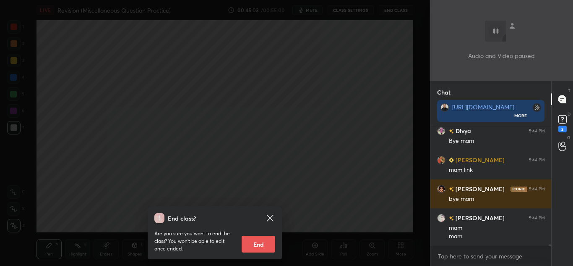
click at [257, 244] on button "End" at bounding box center [259, 243] width 34 height 17
type textarea "x"
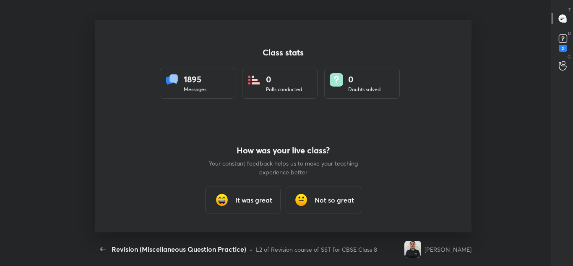
scroll to position [0, 0]
